Goal: Task Accomplishment & Management: Manage account settings

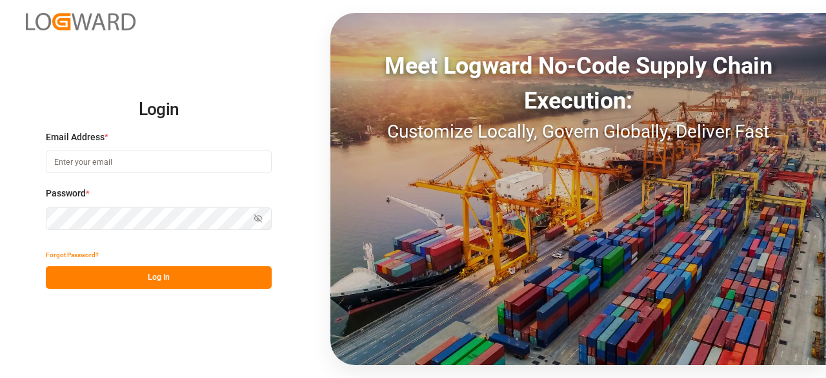
click at [134, 157] on input at bounding box center [159, 161] width 226 height 23
type input "[EMAIL_ADDRESS][DOMAIN_NAME]"
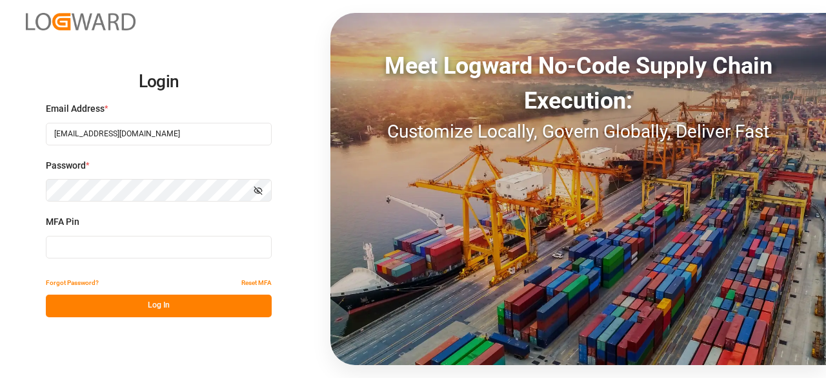
type input "448249"
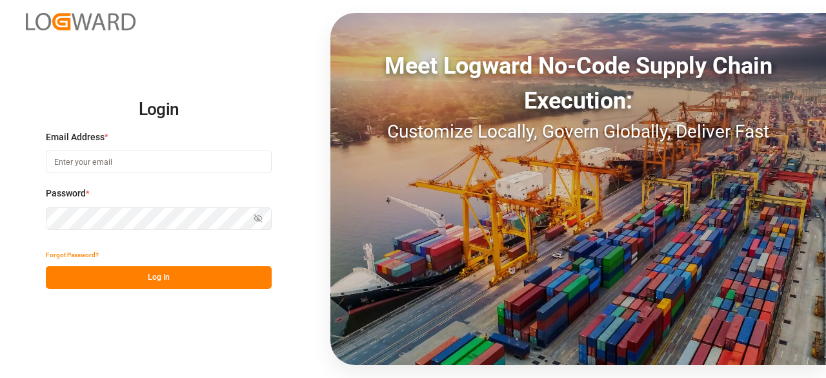
click at [123, 163] on input at bounding box center [159, 161] width 226 height 23
type input "[EMAIL_ADDRESS][DOMAIN_NAME]"
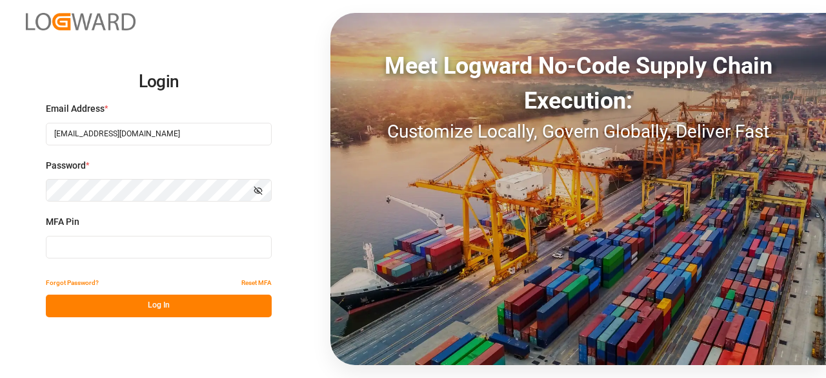
type input "448249"
click at [88, 254] on input "448249" at bounding box center [159, 247] width 226 height 23
click at [88, 239] on input "448249" at bounding box center [159, 247] width 226 height 23
drag, startPoint x: 88, startPoint y: 239, endPoint x: 53, endPoint y: 238, distance: 34.9
click at [53, 238] on input "448249" at bounding box center [159, 247] width 226 height 23
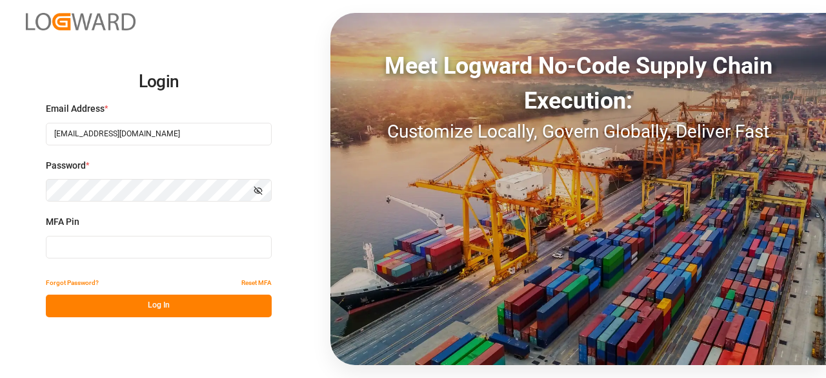
type input "046030"
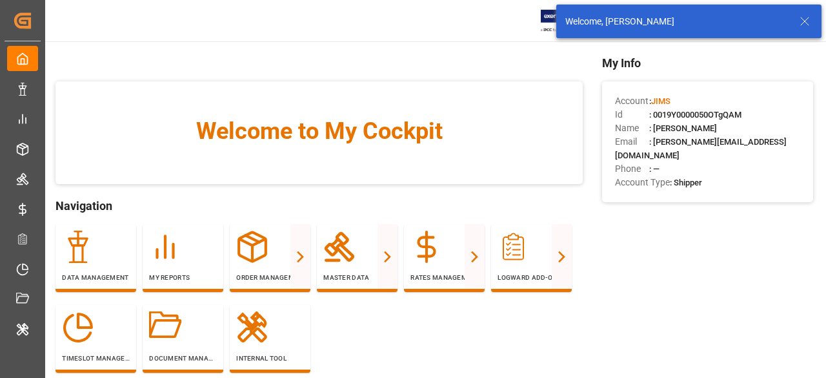
click at [803, 13] on div "Welcome, [PERSON_NAME]" at bounding box center [688, 22] width 265 height 34
click at [803, 17] on icon at bounding box center [804, 21] width 15 height 15
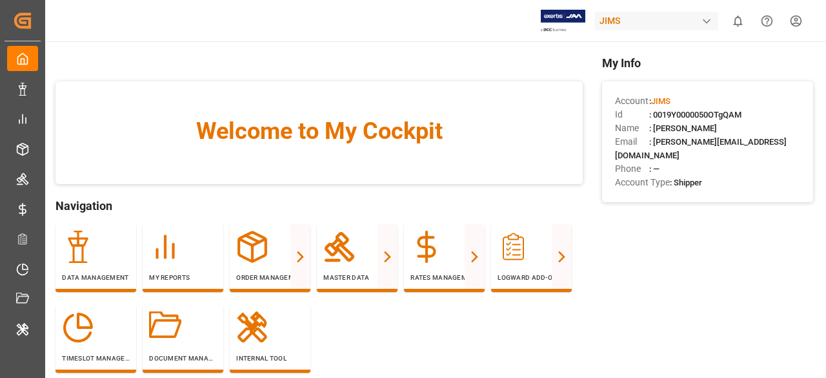
click at [616, 21] on body "Created by potrace 1.15, written by [PERSON_NAME] [DATE]-[DATE] Created by potr…" at bounding box center [413, 189] width 826 height 378
click at [616, 17] on div "JIMS" at bounding box center [656, 21] width 124 height 19
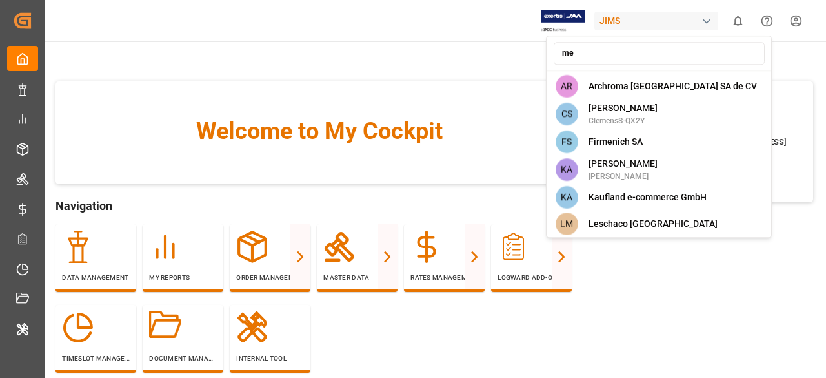
type input "m"
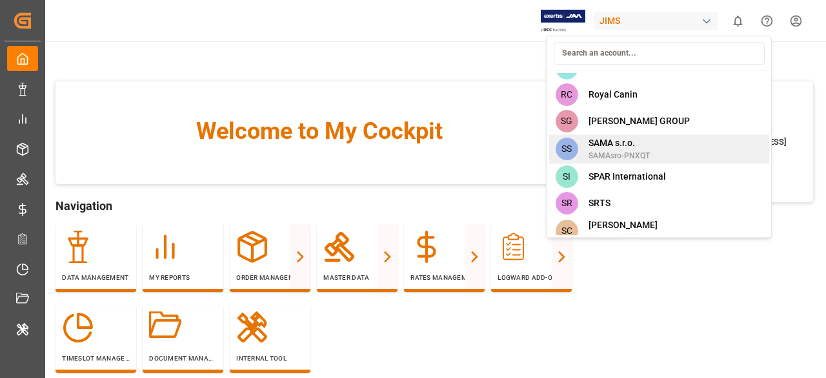
scroll to position [3155, 0]
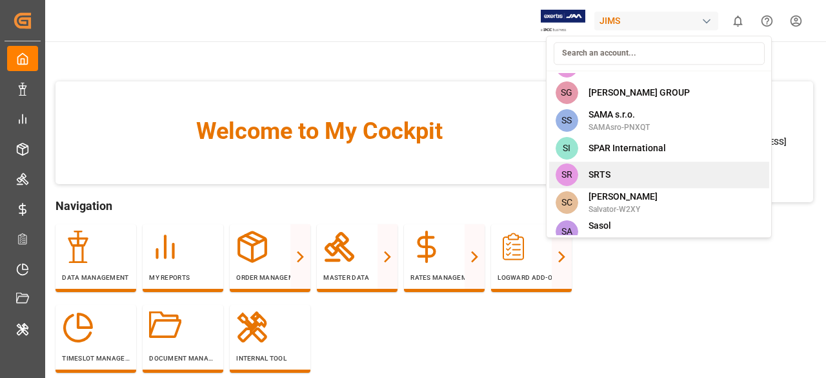
click at [631, 172] on div "SR SRTS" at bounding box center [659, 174] width 220 height 26
